Goal: Task Accomplishment & Management: Complete application form

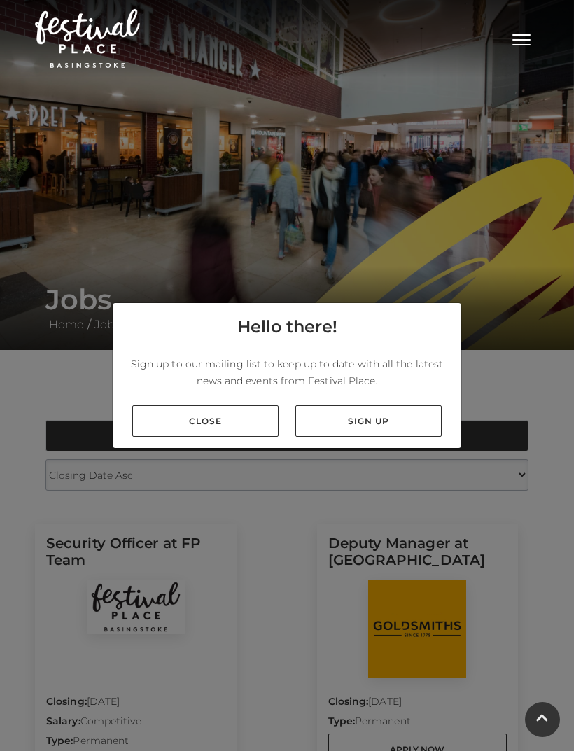
scroll to position [75, 0]
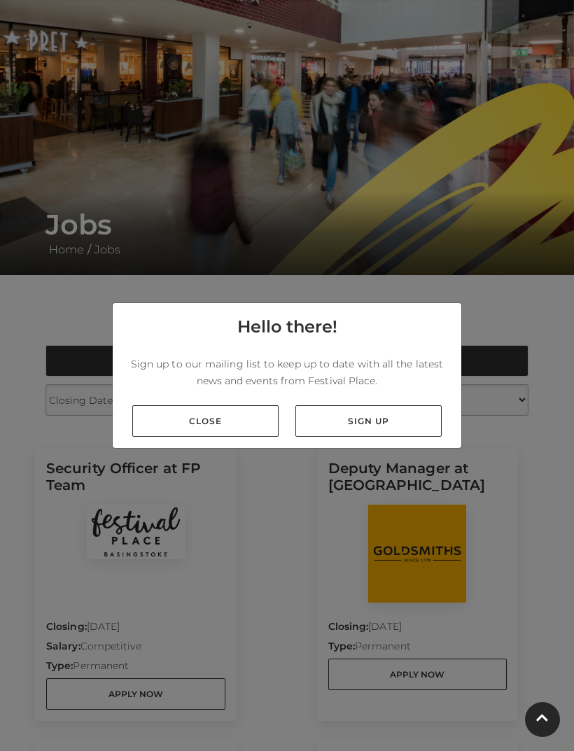
click at [230, 437] on link "Close" at bounding box center [205, 421] width 146 height 32
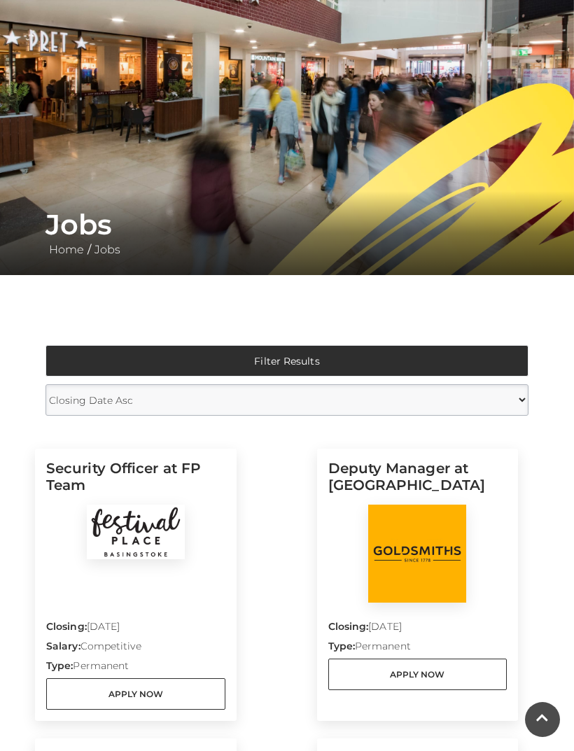
scroll to position [0, 0]
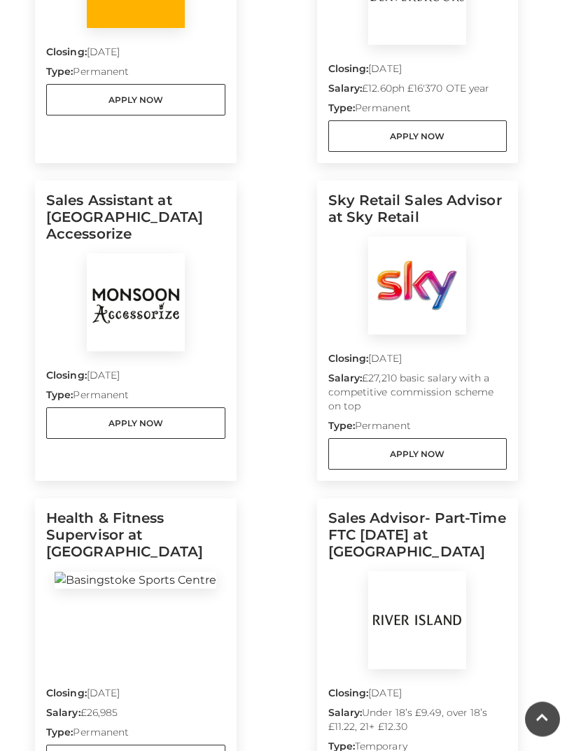
scroll to position [620, 0]
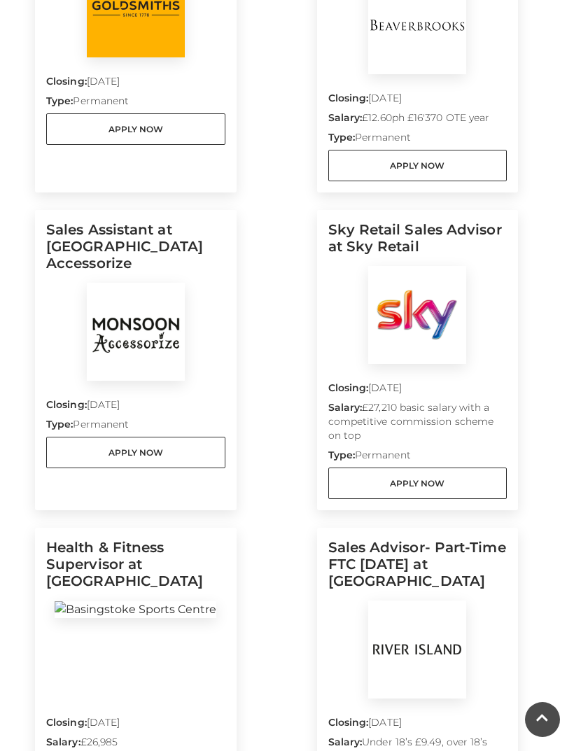
click at [104, 325] on img at bounding box center [136, 332] width 98 height 98
click at [64, 437] on link "Apply Now" at bounding box center [135, 453] width 179 height 32
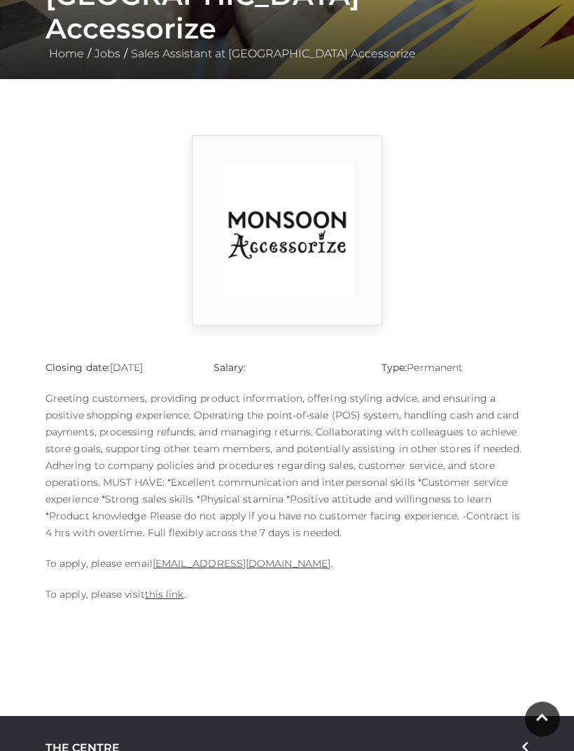
scroll to position [277, 0]
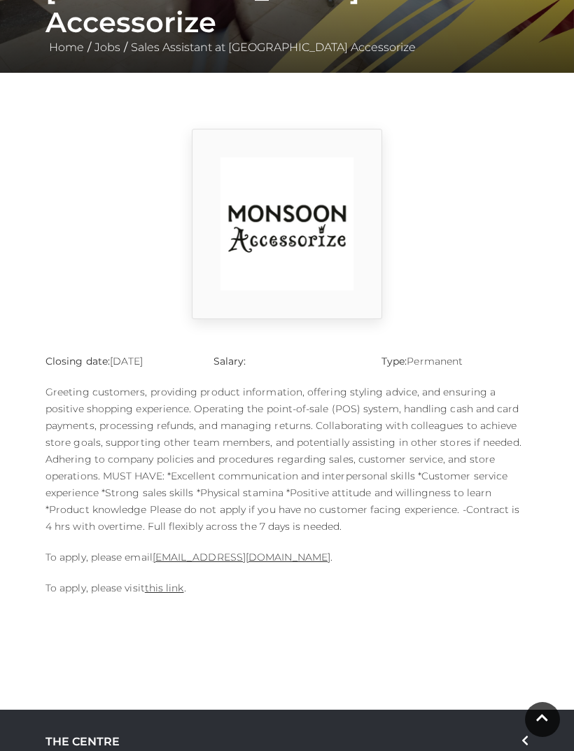
click at [164, 583] on link "this link" at bounding box center [164, 588] width 39 height 13
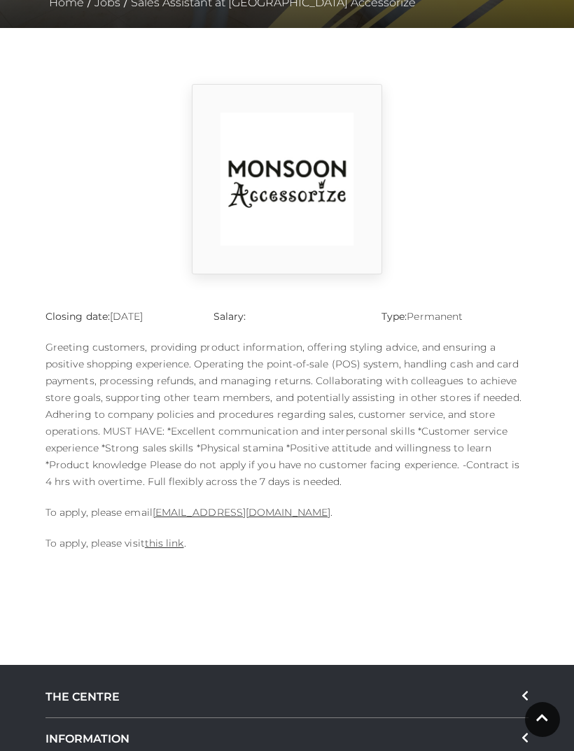
click at [172, 545] on link "this link" at bounding box center [164, 543] width 39 height 13
